Goal: Task Accomplishment & Management: Manage account settings

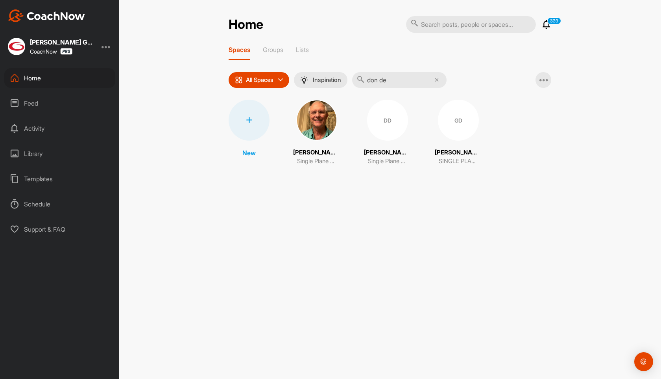
type input "don de"
click at [305, 130] on img at bounding box center [316, 120] width 41 height 41
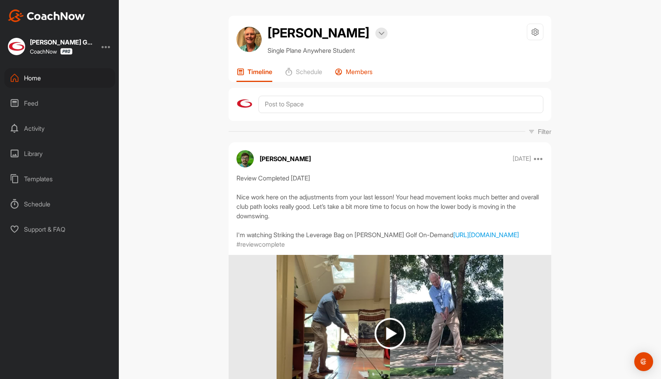
click at [356, 74] on p "Members" at bounding box center [359, 72] width 27 height 8
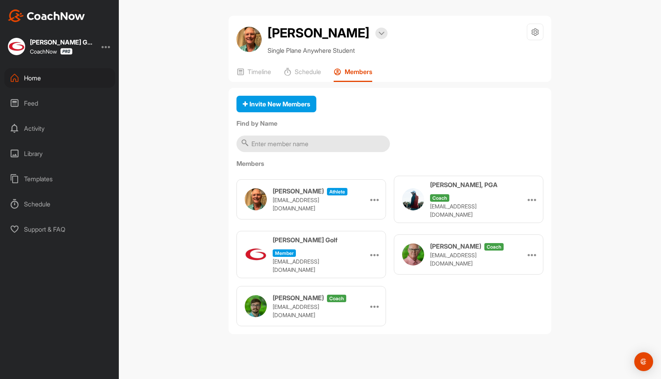
click at [28, 87] on div "Home" at bounding box center [59, 78] width 111 height 20
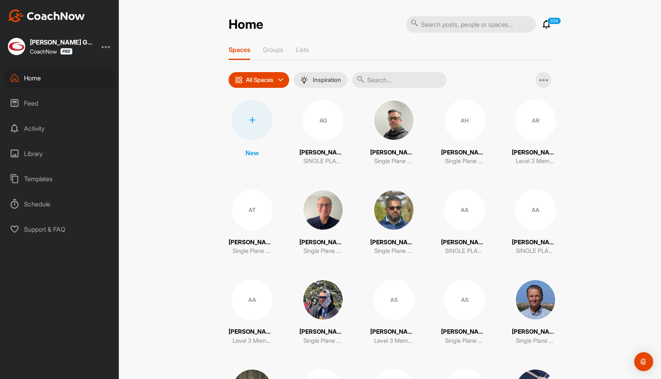
click at [38, 104] on div "Feed" at bounding box center [59, 103] width 111 height 20
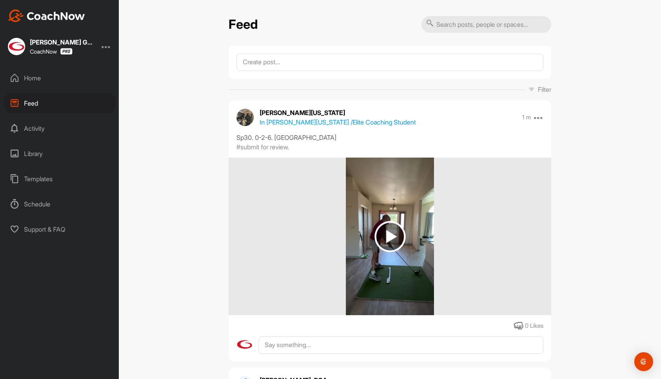
click at [106, 48] on div at bounding box center [106, 46] width 9 height 9
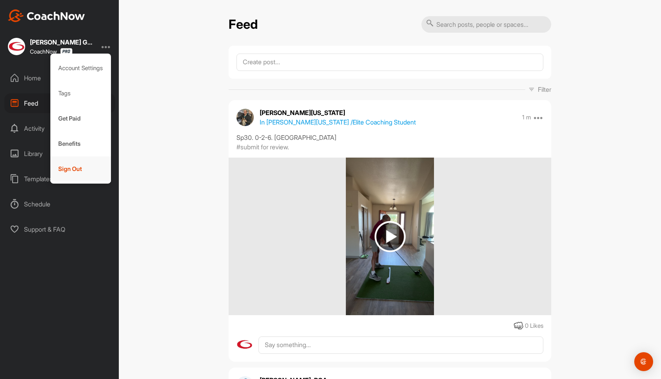
click at [73, 170] on div "Sign Out" at bounding box center [80, 168] width 61 height 25
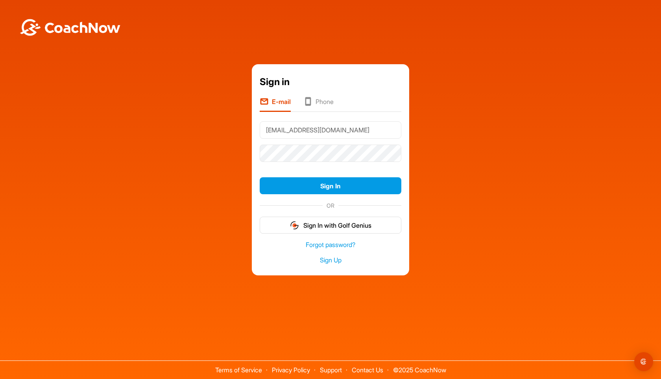
click at [358, 132] on input "[EMAIL_ADDRESS][DOMAIN_NAME]" at bounding box center [331, 129] width 142 height 17
type input "[EMAIL_ADDRESS][DOMAIN_NAME]"
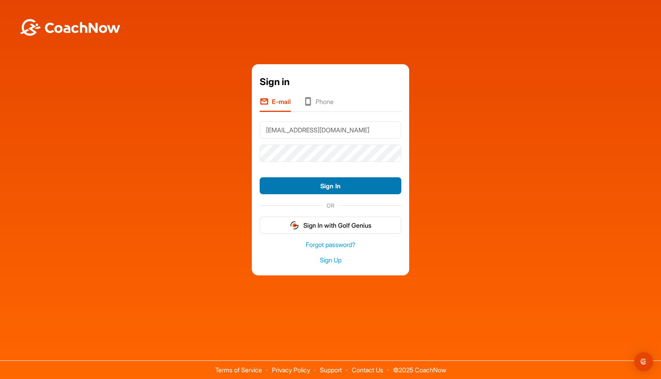
click at [328, 181] on button "Sign In" at bounding box center [331, 185] width 142 height 17
